Goal: Find contact information: Find contact information

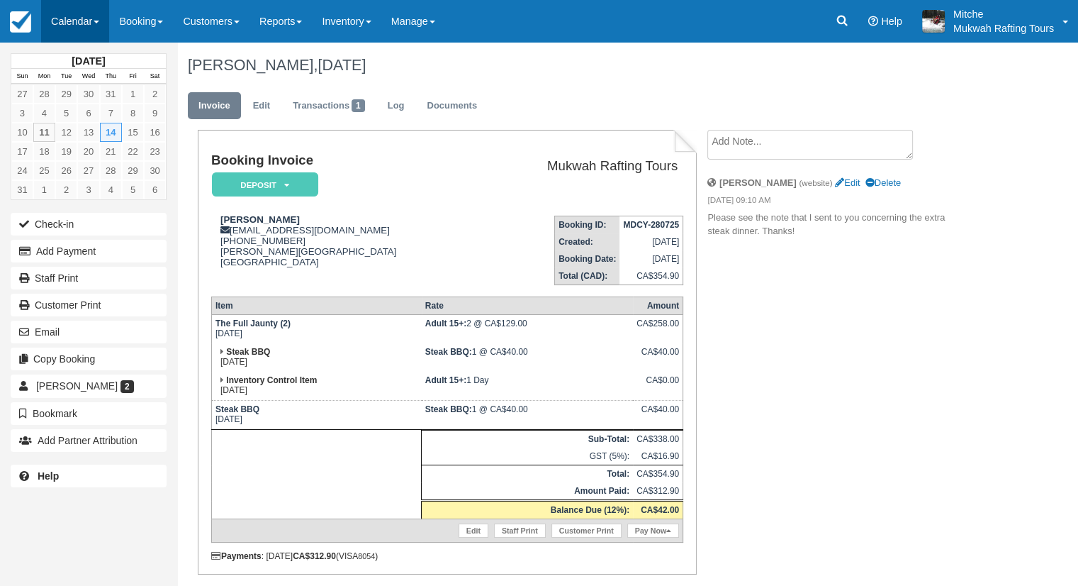
click at [77, 27] on link "Calendar" at bounding box center [75, 21] width 68 height 43
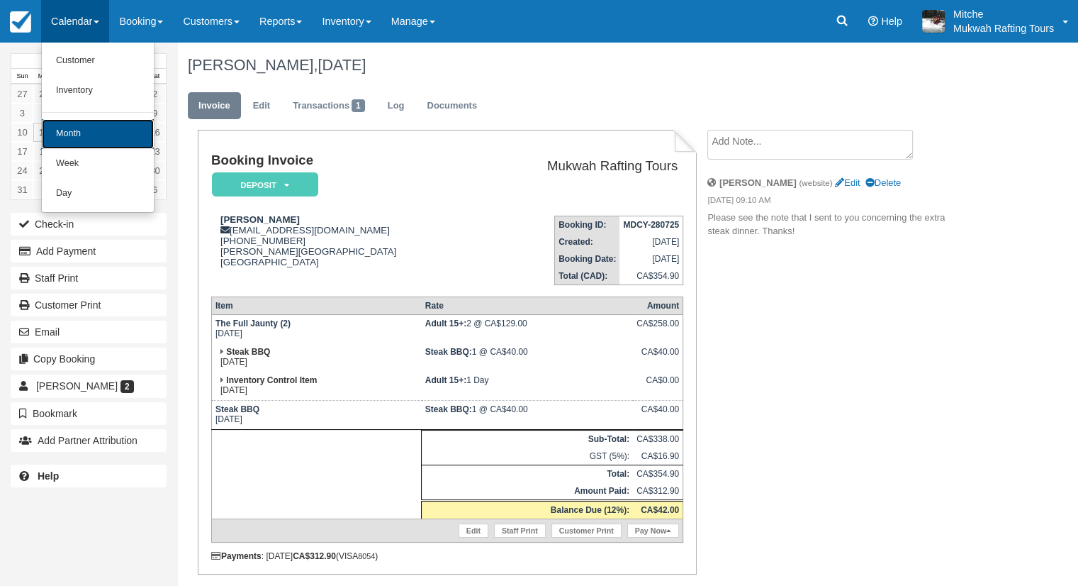
click at [77, 138] on link "Month" at bounding box center [98, 134] width 112 height 30
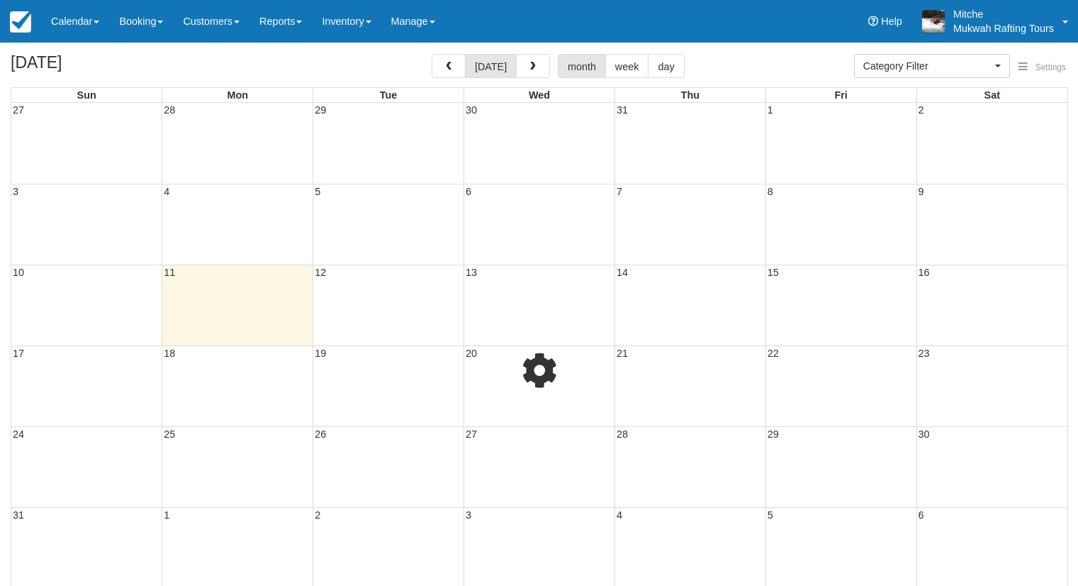
select select
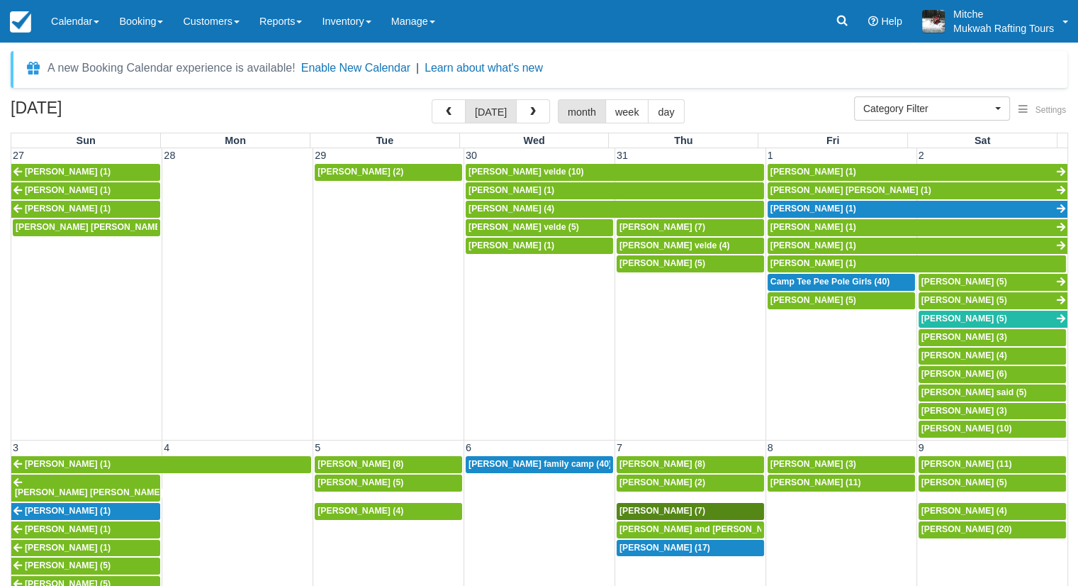
scroll to position [142, 0]
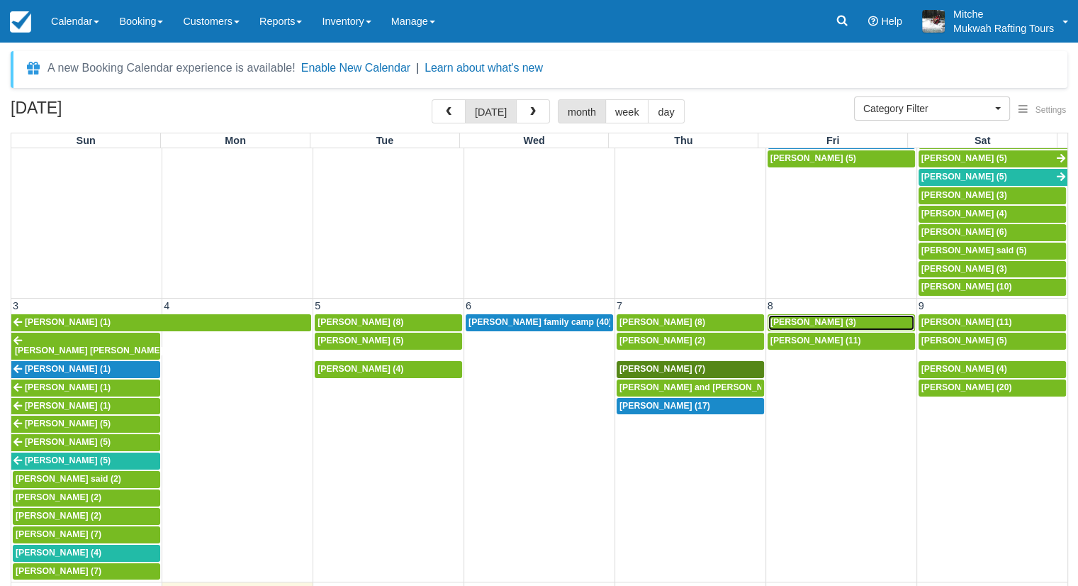
click at [808, 318] on span "[PERSON_NAME] (3)" at bounding box center [814, 322] width 86 height 10
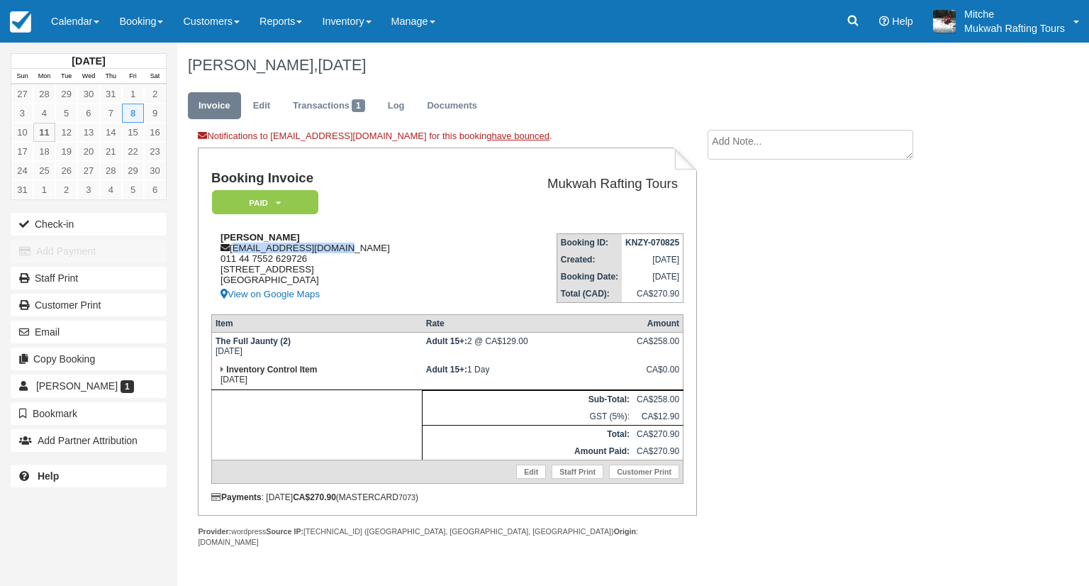
drag, startPoint x: 362, startPoint y: 250, endPoint x: 233, endPoint y: 253, distance: 129.1
click at [233, 253] on div "Andrew Sinclair sancaroats3@gmail.com 011 44 7552 629726 Perth, Perth, Scotland…" at bounding box center [342, 267] width 263 height 71
copy div "sancaroats3@gmail.com"
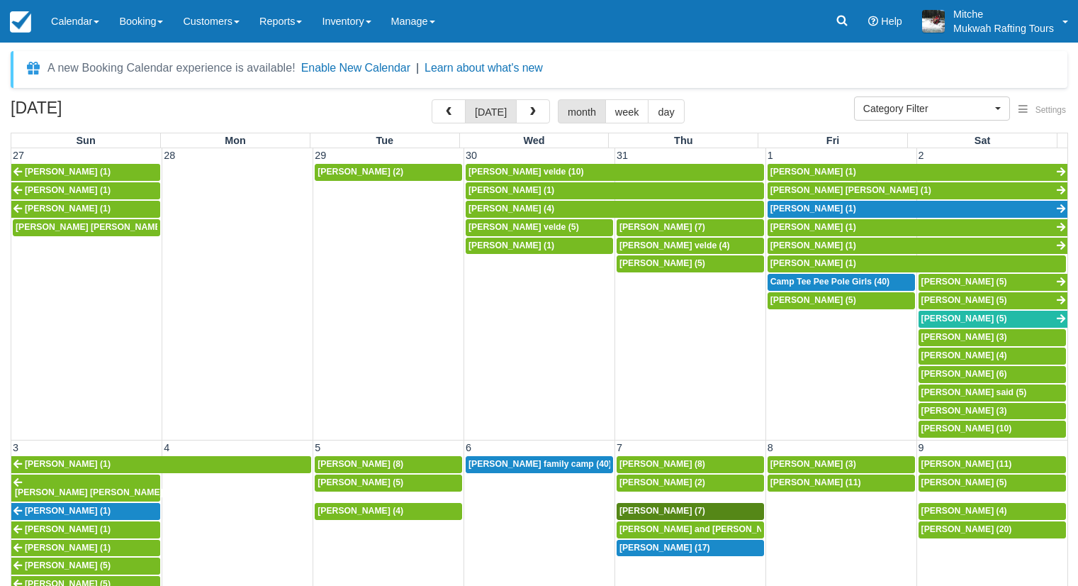
select select
click at [815, 477] on span "Mike Milligan (11)" at bounding box center [816, 482] width 91 height 10
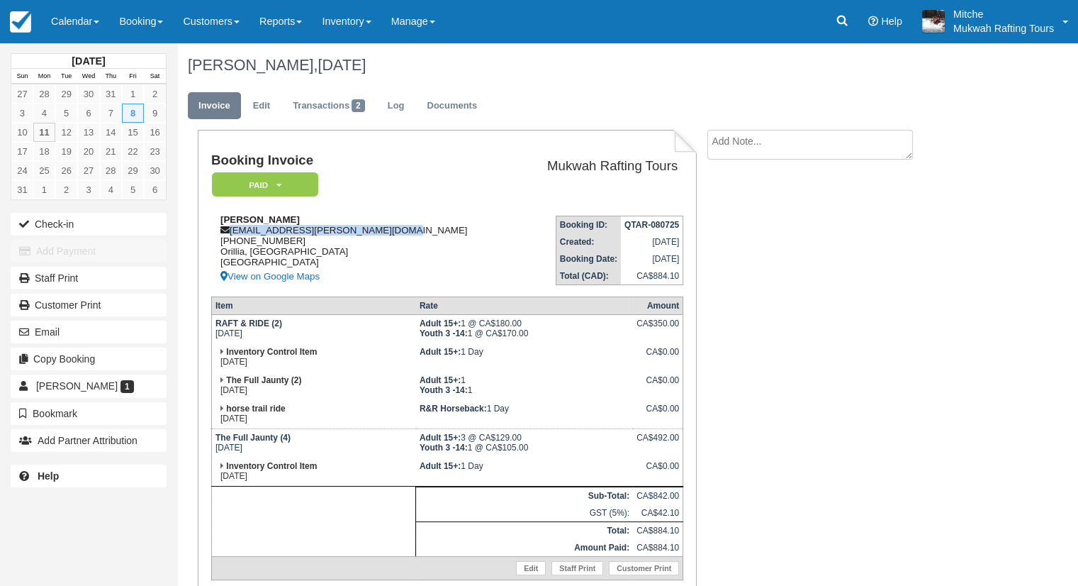
drag, startPoint x: 384, startPoint y: 230, endPoint x: 225, endPoint y: 235, distance: 158.2
click at [225, 235] on div "[PERSON_NAME] [EMAIL_ADDRESS][PERSON_NAME][DOMAIN_NAME] 1 (705) 321-[GEOGRAPHIC…" at bounding box center [363, 249] width 304 height 71
copy div "northern_mike.milligan@yahoo.com"
